Goal: Check status: Check status

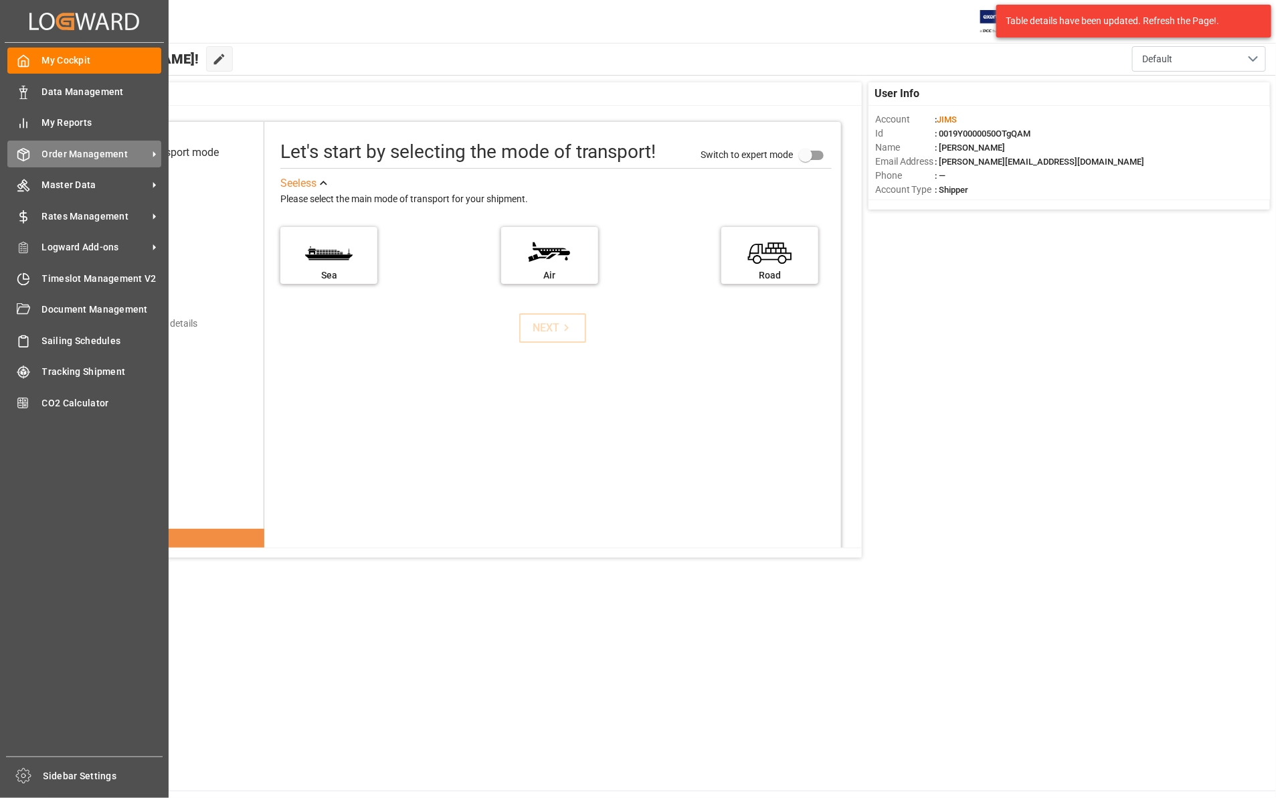
click at [62, 149] on span "Order Management" at bounding box center [95, 154] width 106 height 14
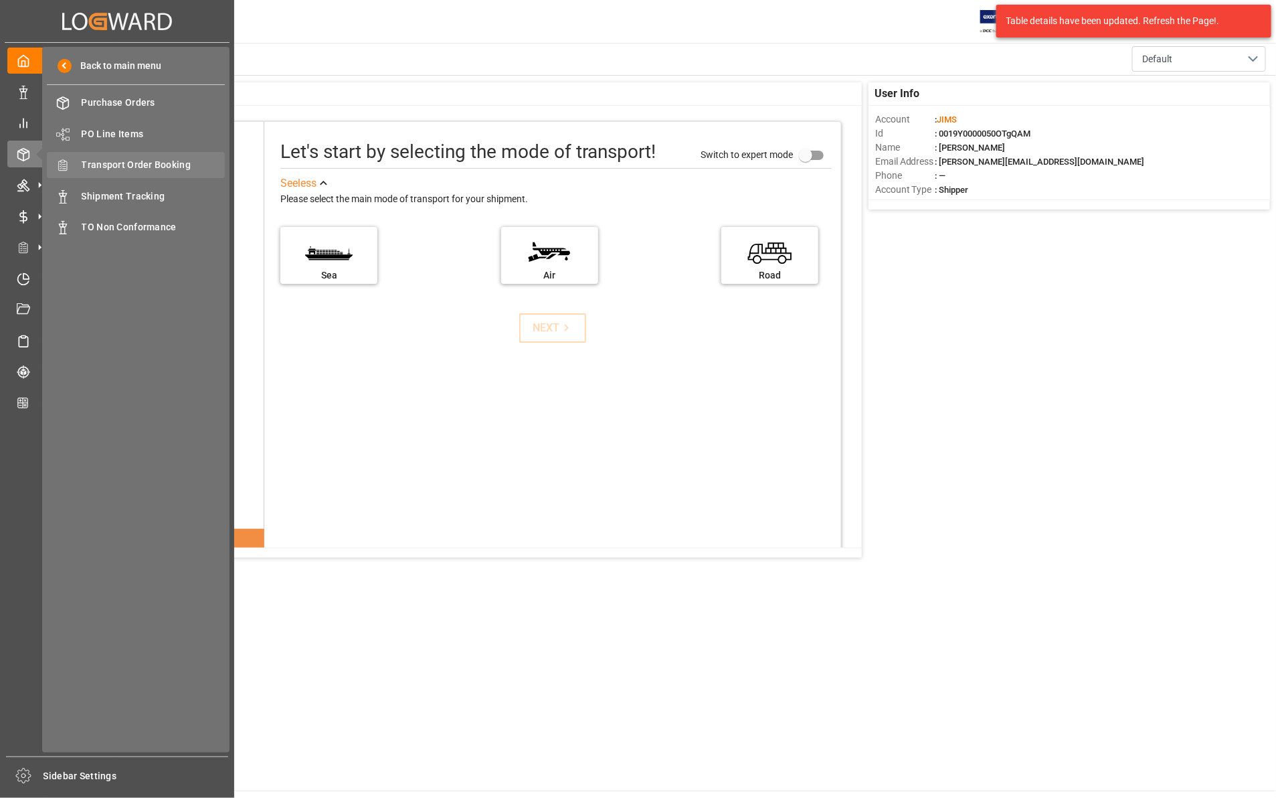
click at [151, 166] on span "Transport Order Booking" at bounding box center [154, 165] width 144 height 14
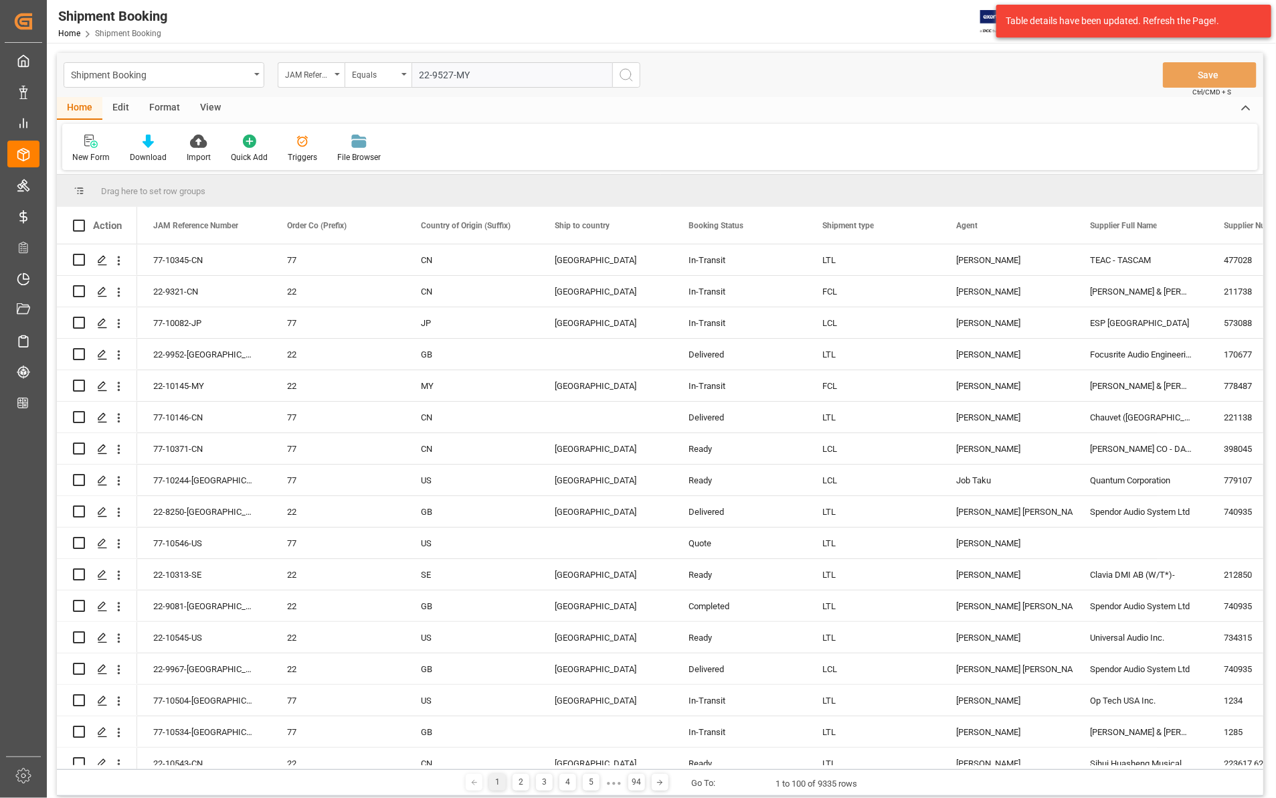
type input "22-9527-MY"
click at [631, 76] on circle "search button" at bounding box center [626, 74] width 11 height 11
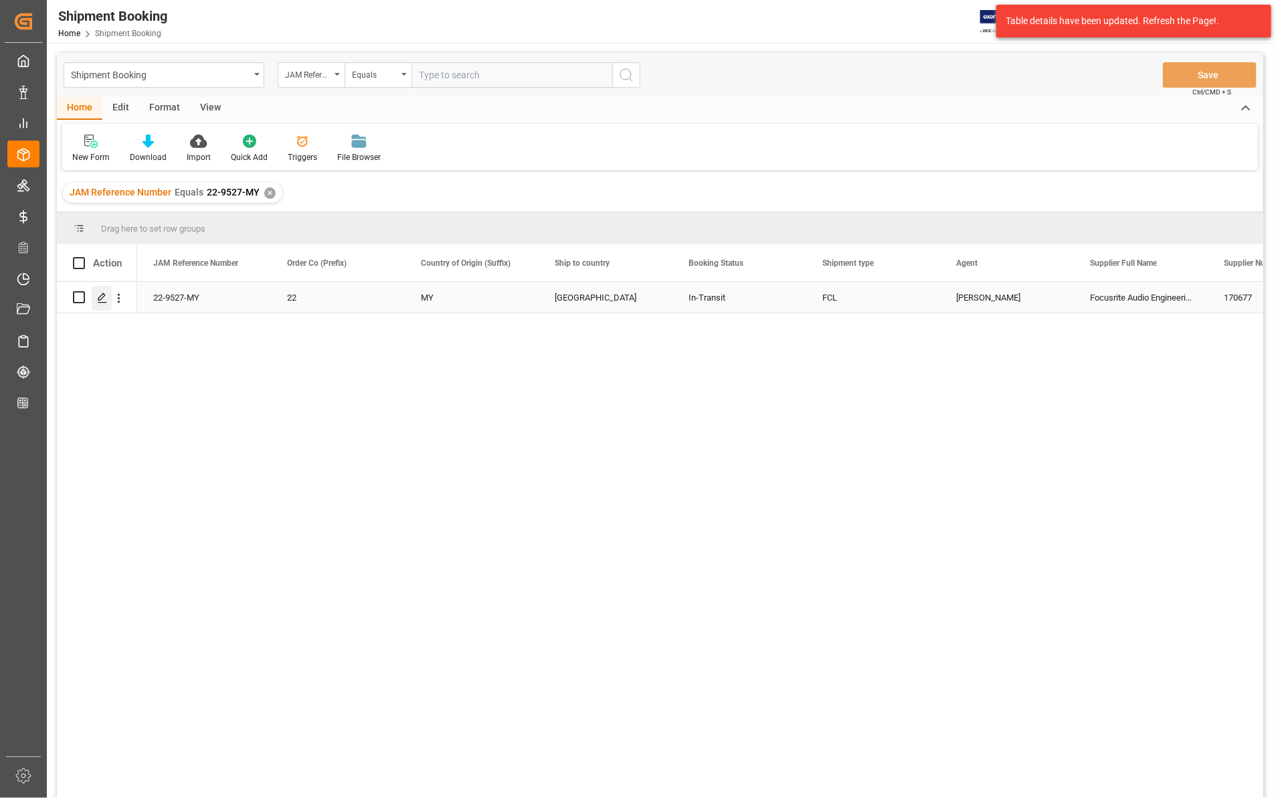
click at [98, 299] on icon "Press SPACE to select this row." at bounding box center [102, 298] width 11 height 11
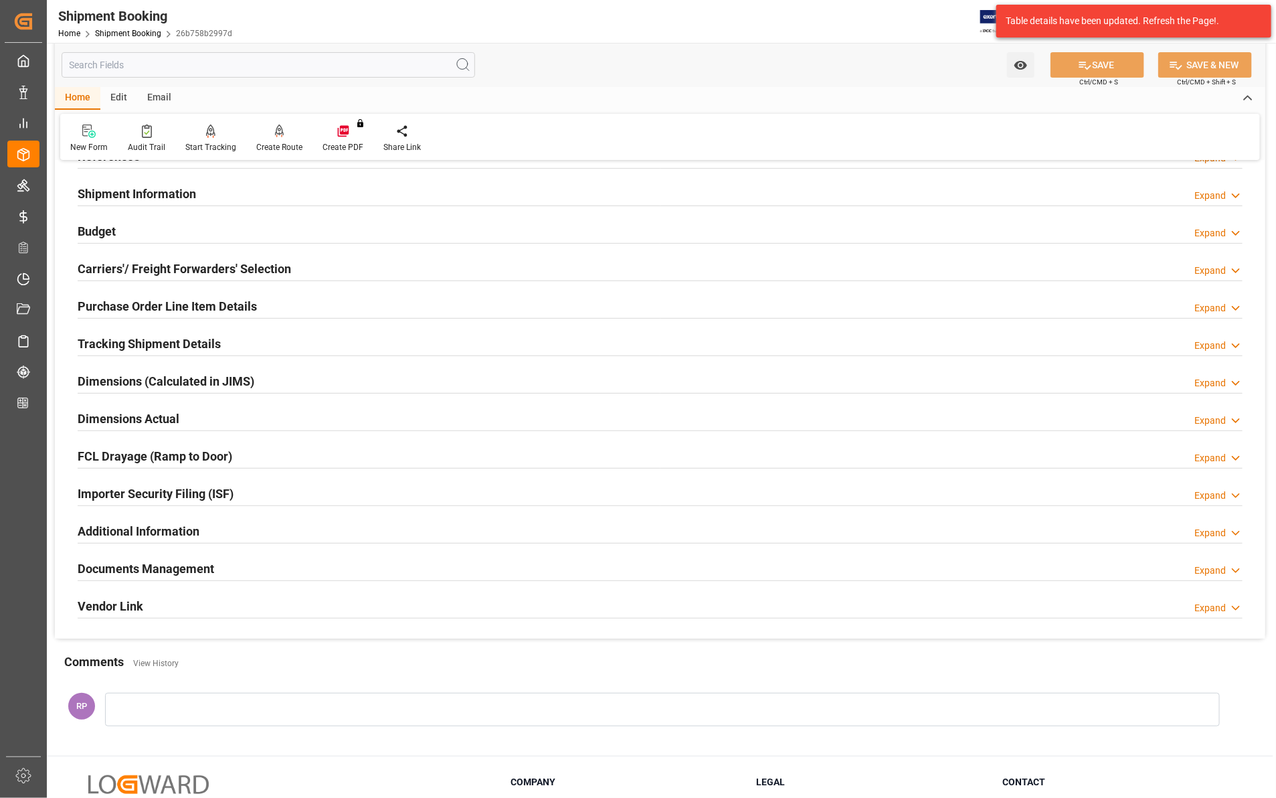
scroll to position [208, 0]
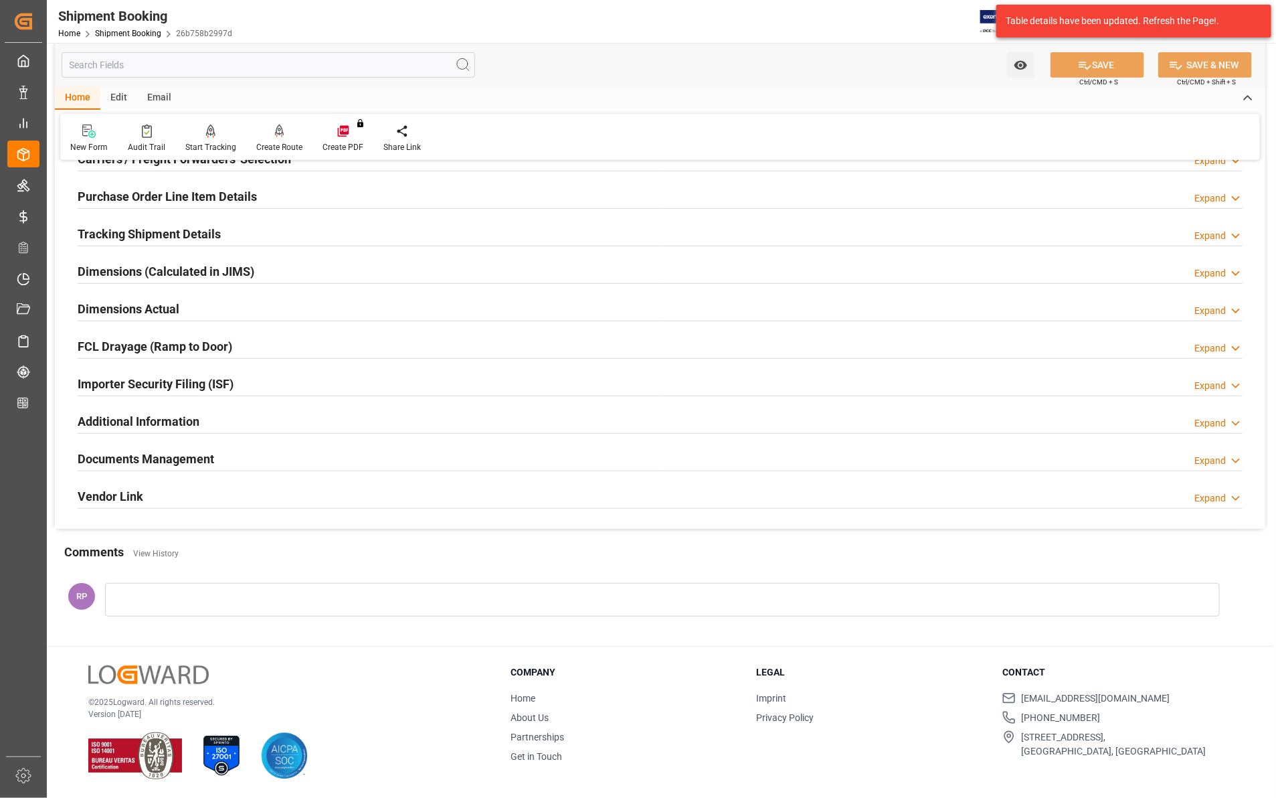
drag, startPoint x: 1230, startPoint y: 459, endPoint x: 1220, endPoint y: 459, distance: 10.7
click at [1229, 459] on div "Expand" at bounding box center [1219, 461] width 48 height 14
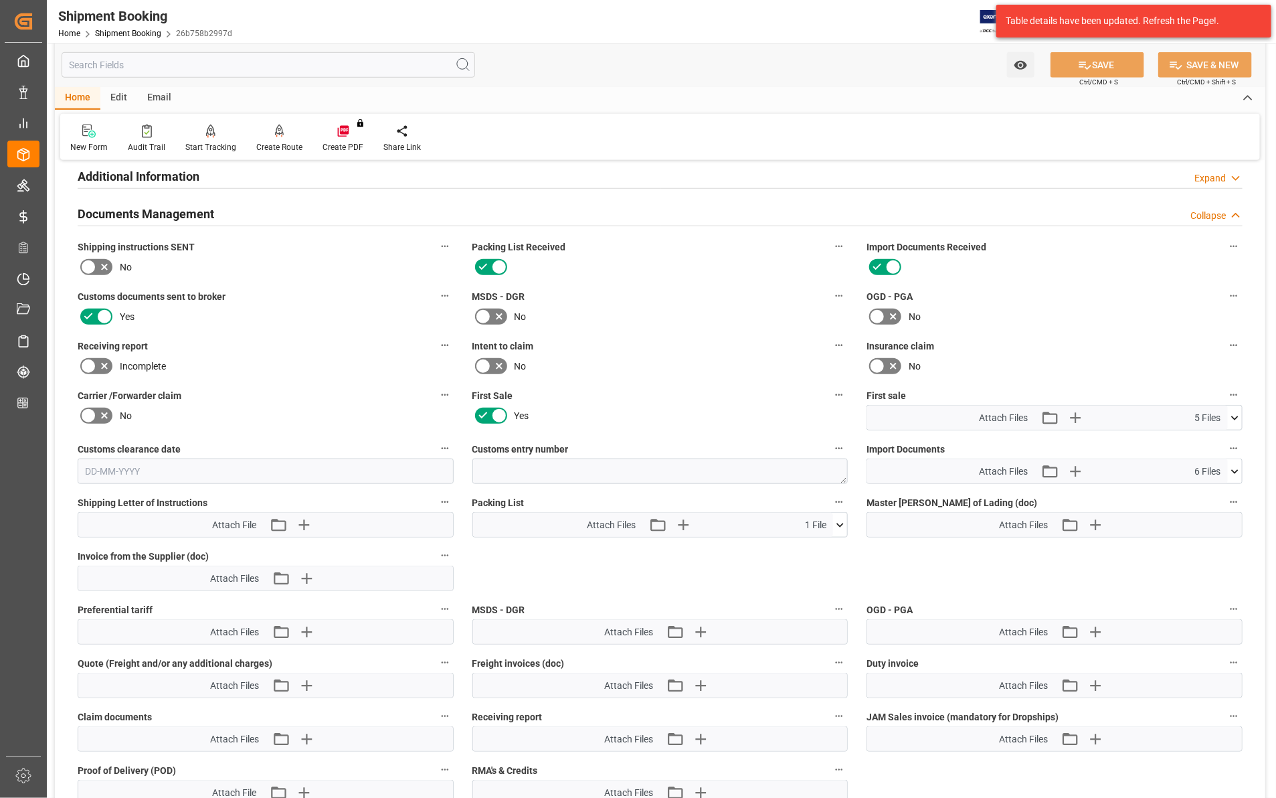
scroll to position [710, 0]
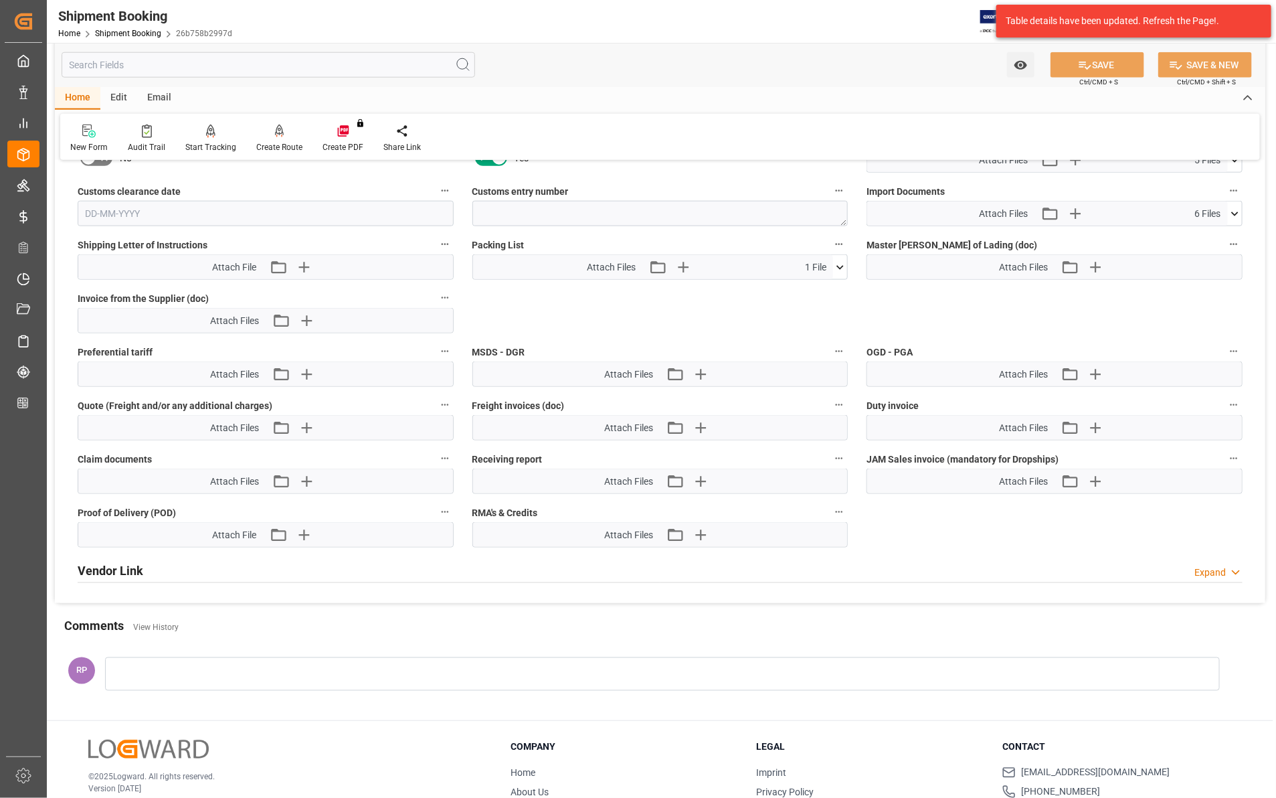
click at [1236, 209] on icon at bounding box center [1235, 214] width 14 height 14
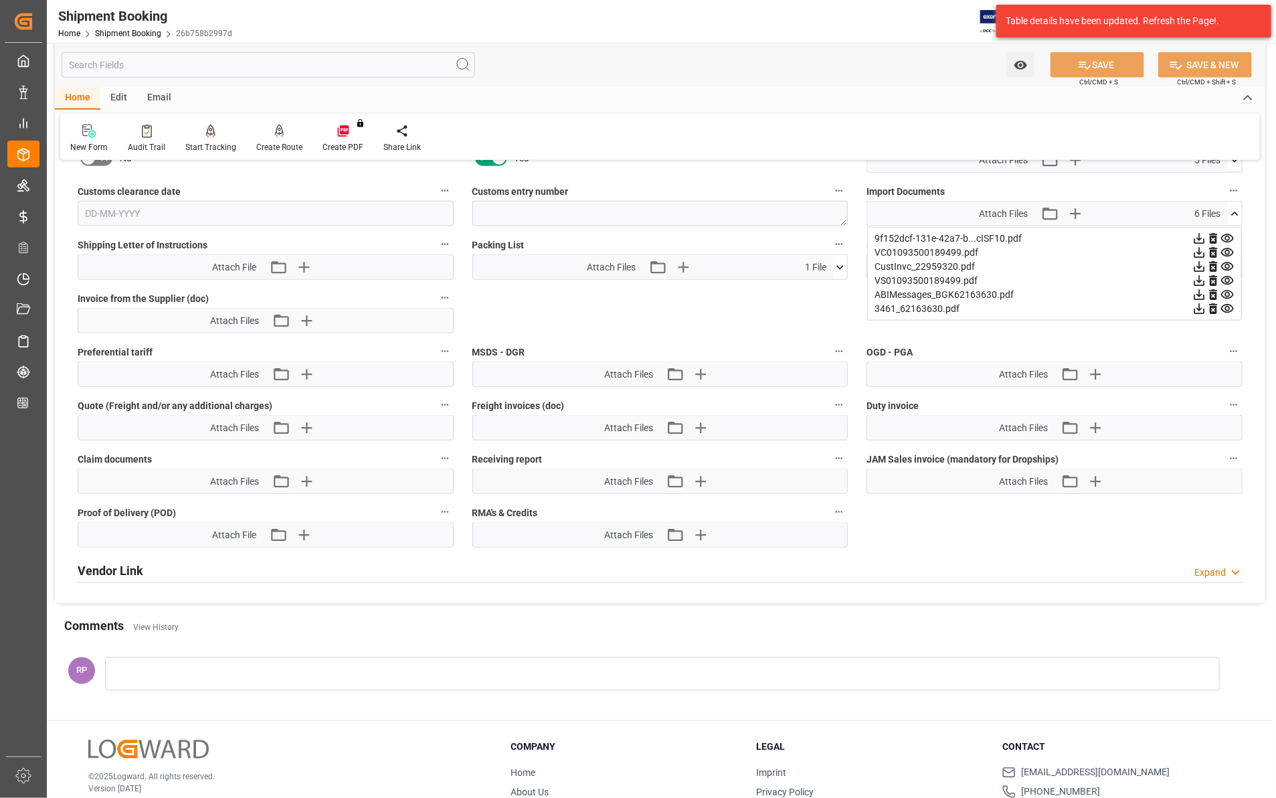
click at [1196, 276] on icon at bounding box center [1200, 281] width 14 height 14
